Goal: Information Seeking & Learning: Check status

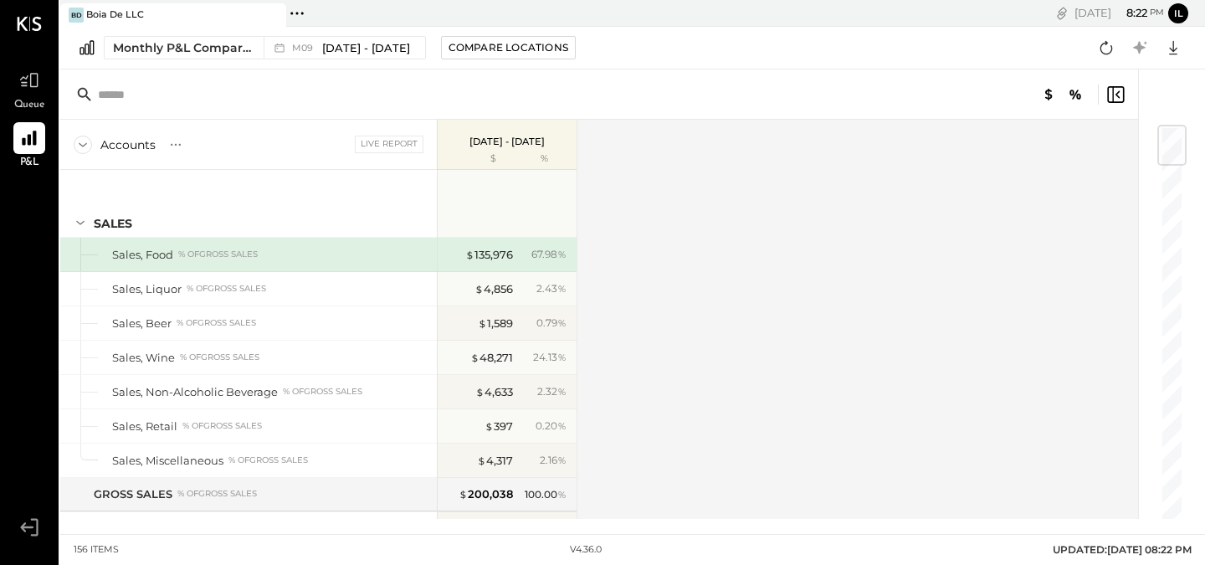
click at [83, 146] on icon at bounding box center [83, 145] width 18 height 18
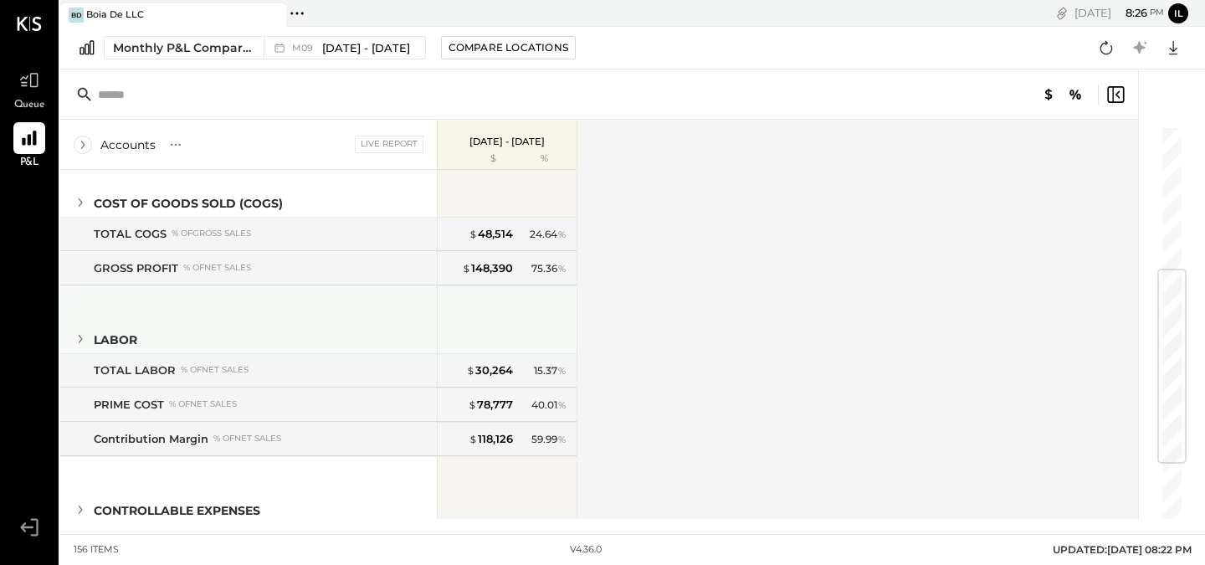
scroll to position [262, 0]
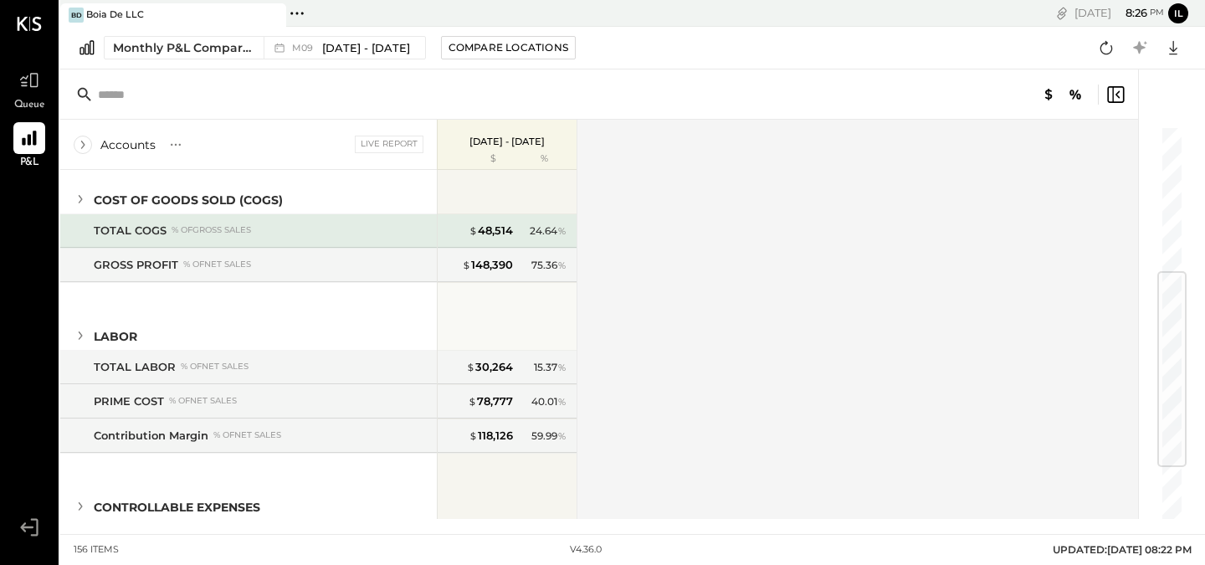
click at [534, 228] on div "24.64 %" at bounding box center [548, 230] width 37 height 15
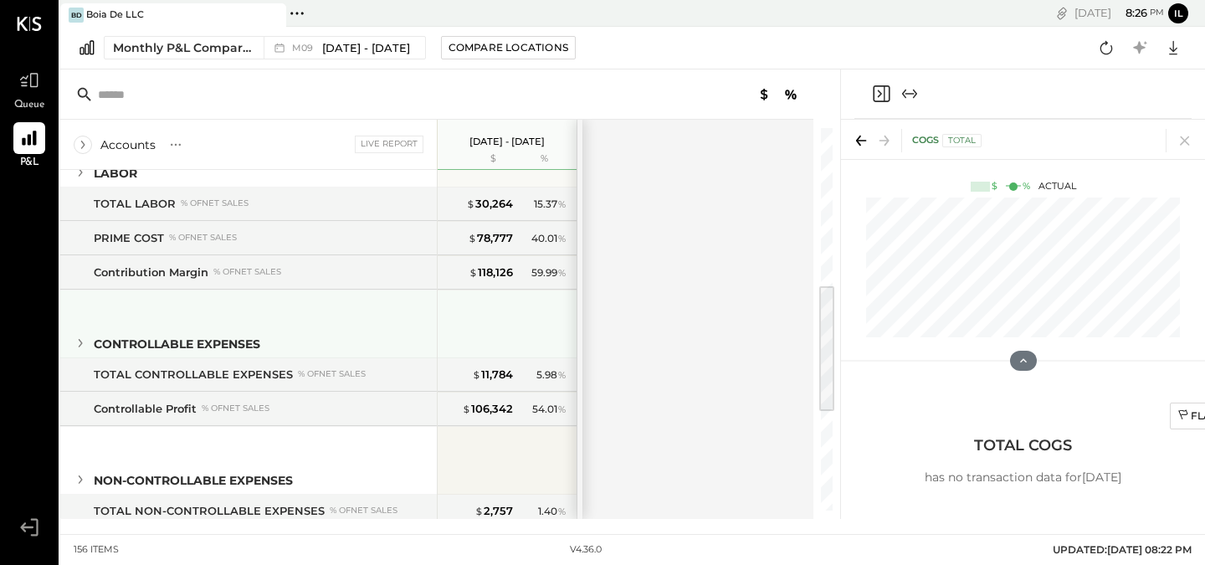
scroll to position [437, 0]
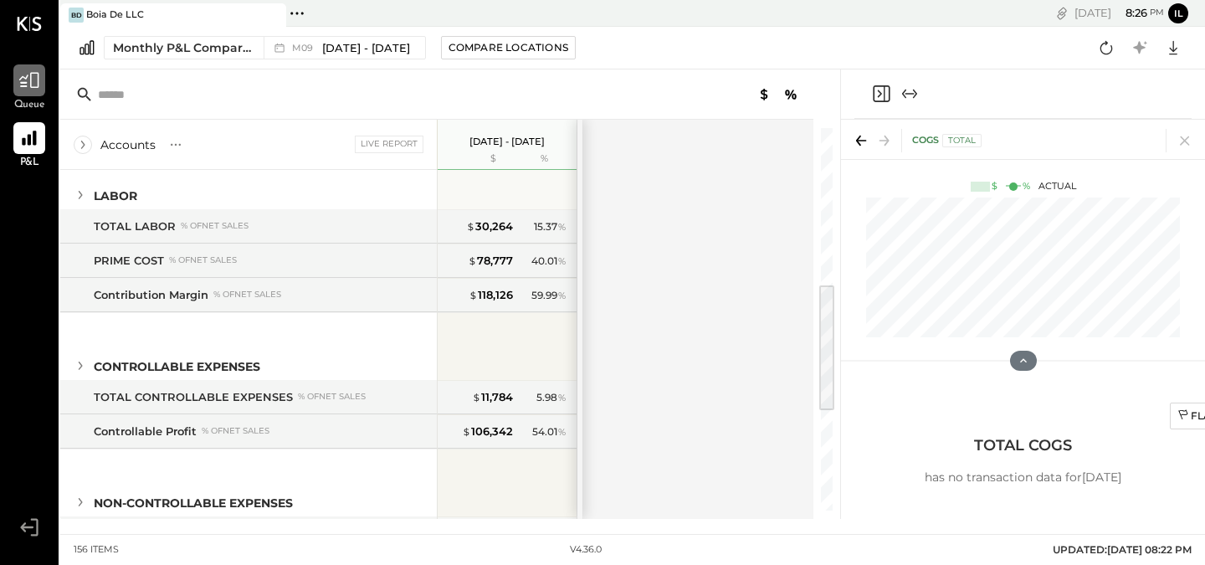
click at [23, 91] on div at bounding box center [29, 80] width 32 height 32
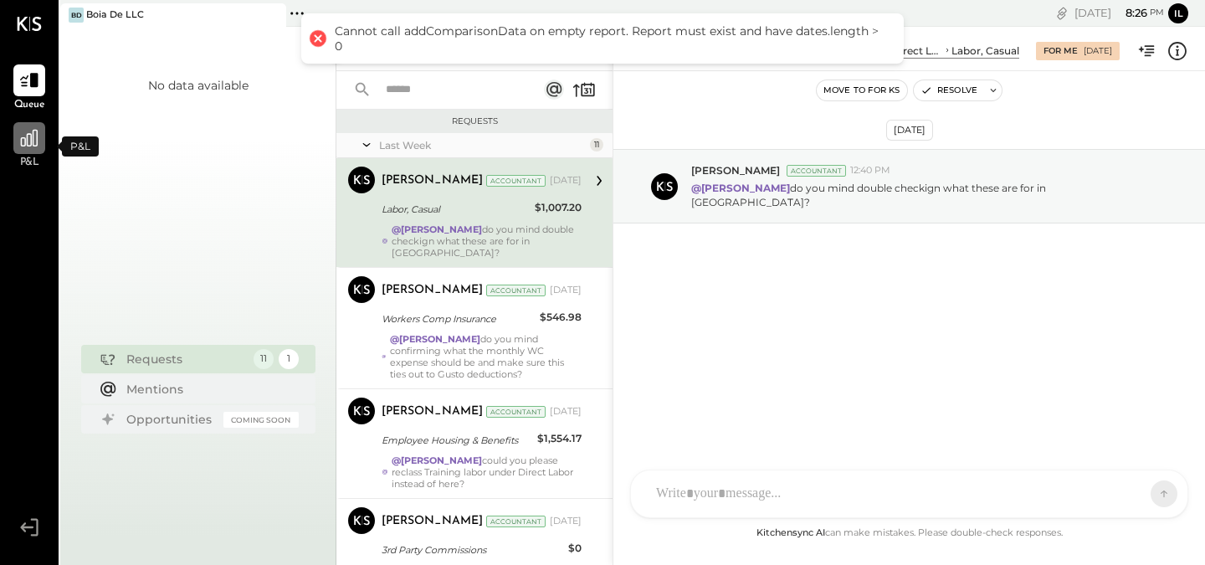
click at [27, 124] on div at bounding box center [29, 138] width 32 height 32
